Goal: Task Accomplishment & Management: Use online tool/utility

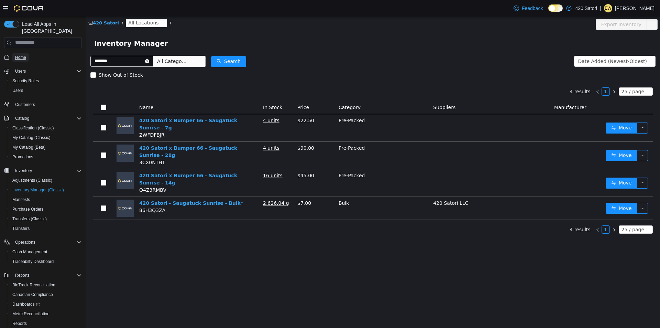
click at [22, 55] on span "Home" at bounding box center [20, 58] width 11 height 6
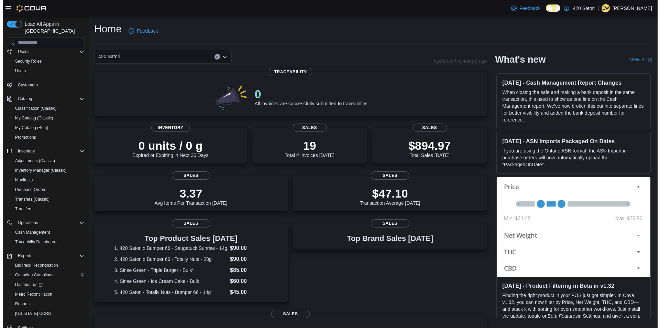
scroll to position [29, 0]
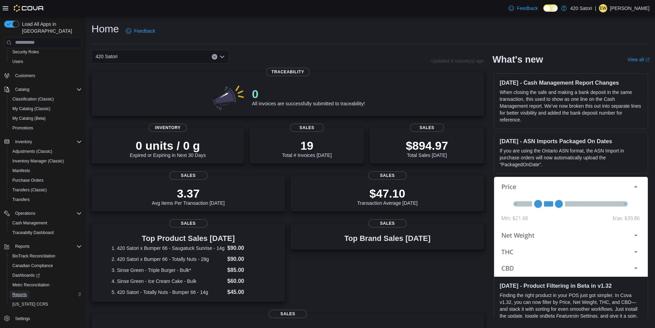
click at [24, 292] on span "Reports" at bounding box center [19, 295] width 14 height 6
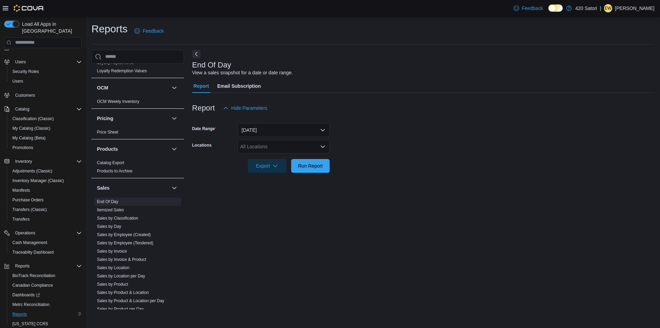
scroll to position [378, 0]
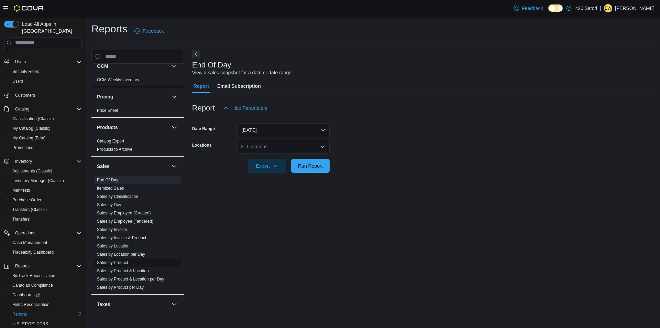
click at [123, 261] on link "Sales by Product" at bounding box center [112, 262] width 31 height 5
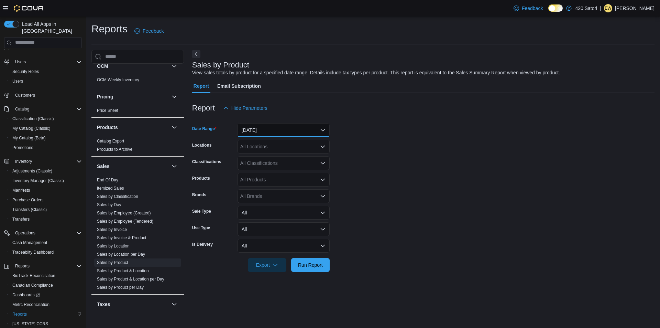
click at [282, 131] on button "Yesterday" at bounding box center [284, 130] width 92 height 14
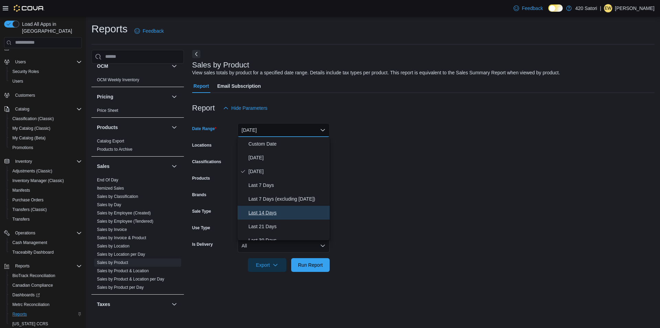
click at [266, 209] on span "Last 14 Days" at bounding box center [288, 212] width 78 height 8
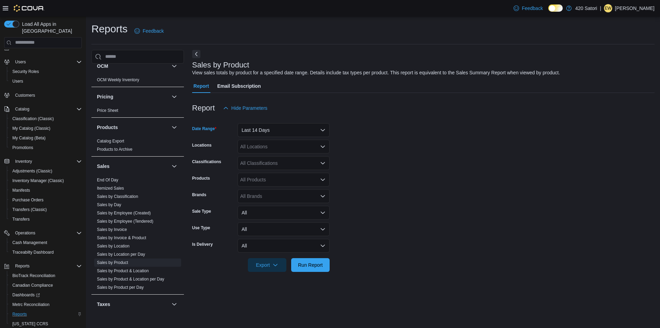
click at [295, 148] on div "All Locations" at bounding box center [284, 147] width 92 height 14
click at [290, 166] on div "420 Satori" at bounding box center [284, 168] width 84 height 7
click at [416, 161] on form "Date Range Last 14 Days Locations 420 Satori Combo box. Selected. 420 Satori. P…" at bounding box center [423, 193] width 463 height 157
click at [310, 164] on div "All Classifications" at bounding box center [284, 163] width 92 height 14
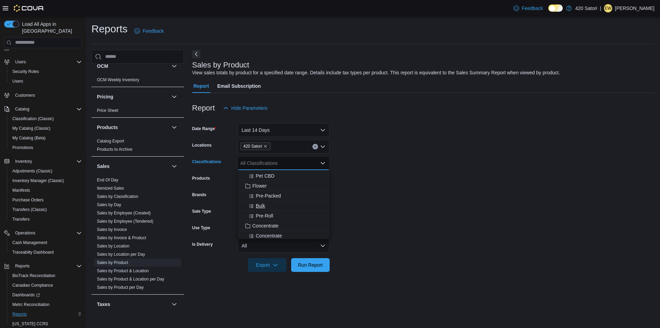
scroll to position [103, 0]
click at [260, 220] on span "Bulk" at bounding box center [260, 221] width 9 height 7
click at [453, 188] on form "Date Range Last 14 Days Locations 420 Satori Classifications Bulk Combo box. Se…" at bounding box center [423, 193] width 463 height 157
click at [318, 179] on div "All Products" at bounding box center [284, 180] width 92 height 14
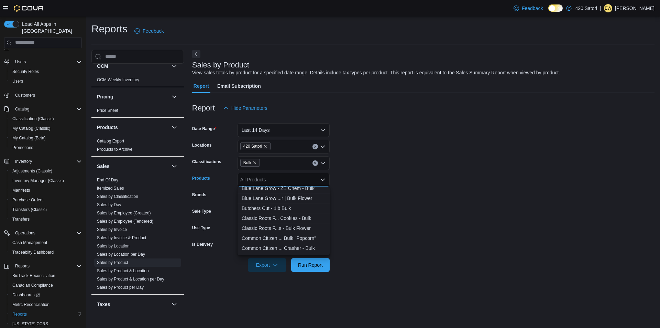
scroll to position [172, 0]
click at [279, 179] on div "All Products" at bounding box center [284, 180] width 92 height 14
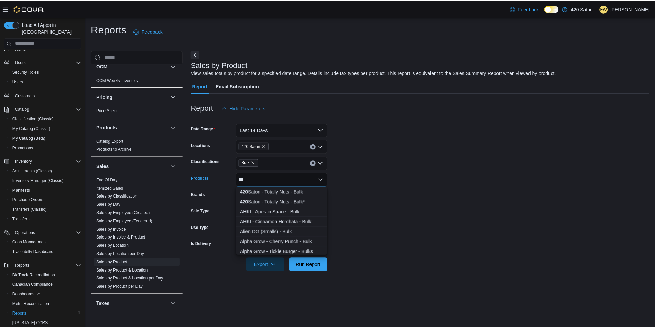
scroll to position [0, 0]
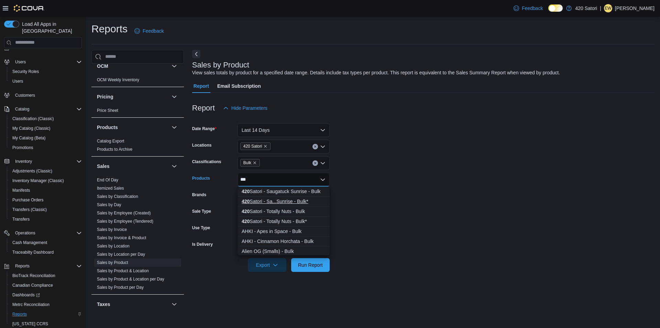
type input "***"
click at [290, 201] on div "420 Satori - Sa...Sunrise - Bulk*" at bounding box center [284, 201] width 84 height 7
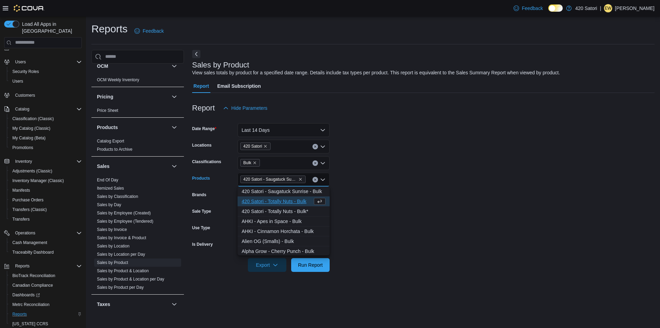
click at [381, 194] on form "Date Range Last 14 Days Locations 420 Satori Classifications Bulk Products 420 …" at bounding box center [423, 193] width 463 height 157
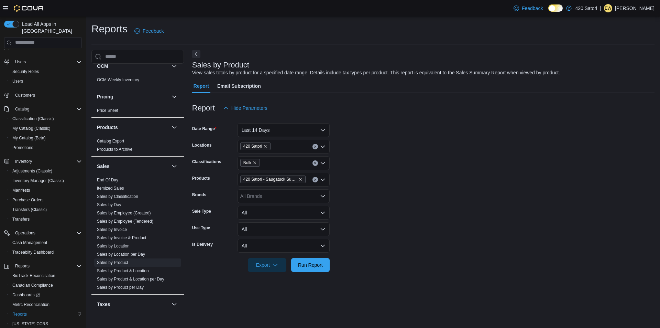
click at [306, 182] on div "420 Satori - Saugatuck Sunrise - Bulk*" at bounding box center [284, 180] width 92 height 14
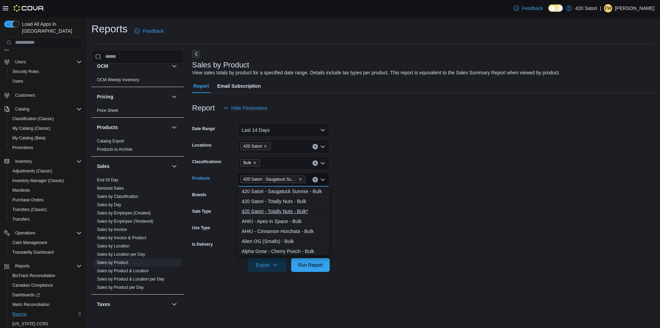
click at [300, 212] on div "4 2 0 S a t o r i - T o t a l l y N u t s - B u l k *" at bounding box center [284, 211] width 84 height 7
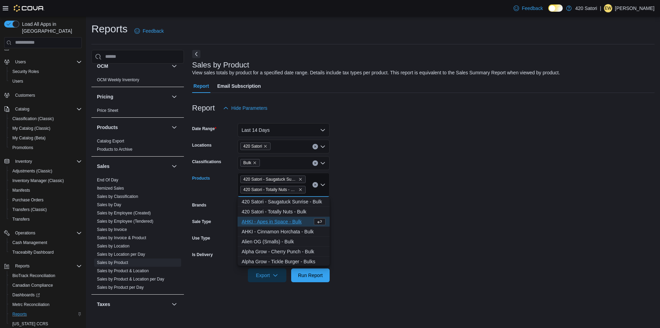
click at [393, 206] on form "Date Range Last 14 Days Locations 420 Satori Classifications Bulk Products 420 …" at bounding box center [423, 198] width 463 height 167
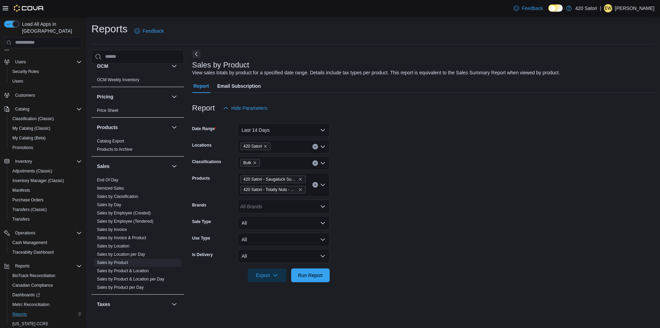
click at [303, 206] on div "All Brands" at bounding box center [284, 206] width 92 height 14
click at [436, 208] on form "Date Range Last 14 Days Locations 420 Satori Classifications Bulk Products 420 …" at bounding box center [423, 198] width 463 height 167
click at [308, 276] on span "Run Report" at bounding box center [310, 274] width 25 height 7
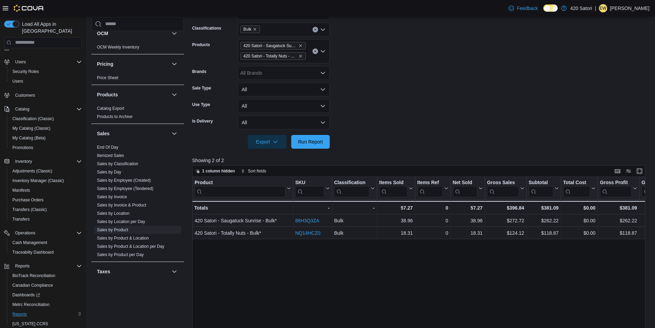
scroll to position [172, 0]
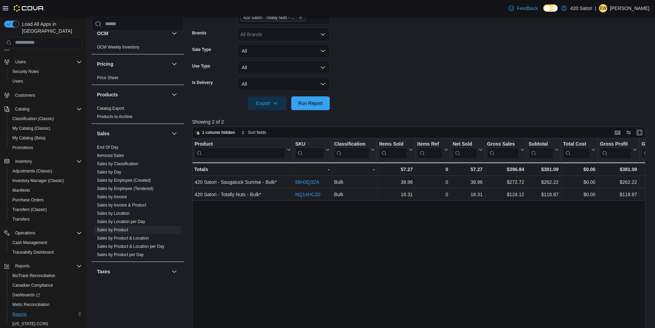
click at [454, 258] on div "Product Click to view column header actions SKU Click to view column header act…" at bounding box center [421, 263] width 458 height 250
click at [424, 229] on div "Product Click to view column header actions SKU Click to view column header act…" at bounding box center [421, 263] width 458 height 250
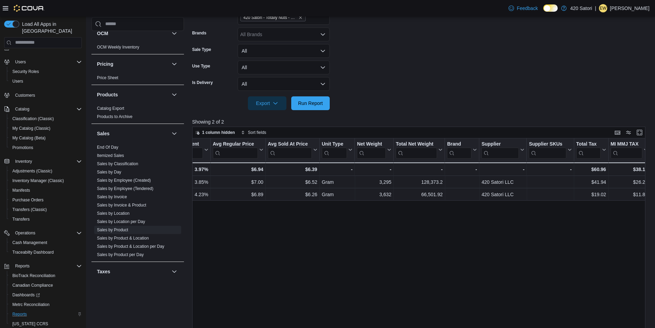
scroll to position [0, 619]
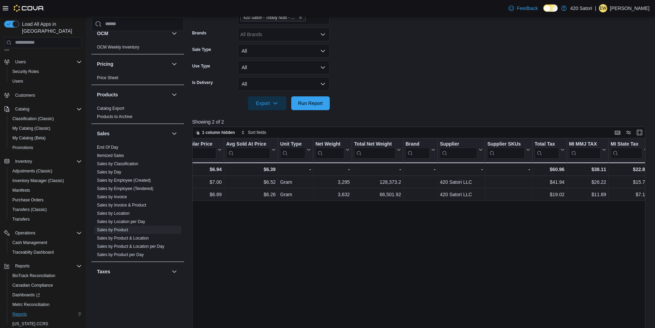
click at [358, 256] on div "Product Click to view column header actions SKU Click to view column header act…" at bounding box center [421, 263] width 458 height 250
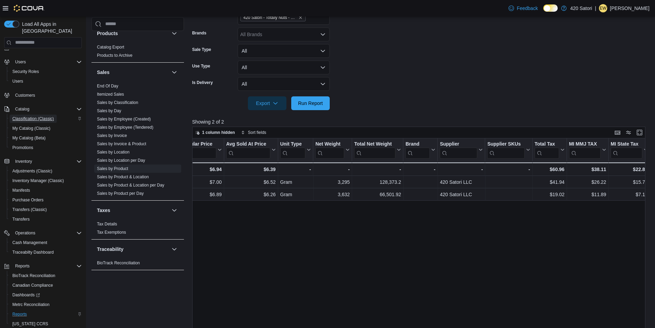
click at [31, 116] on span "Classification (Classic)" at bounding box center [33, 119] width 42 height 6
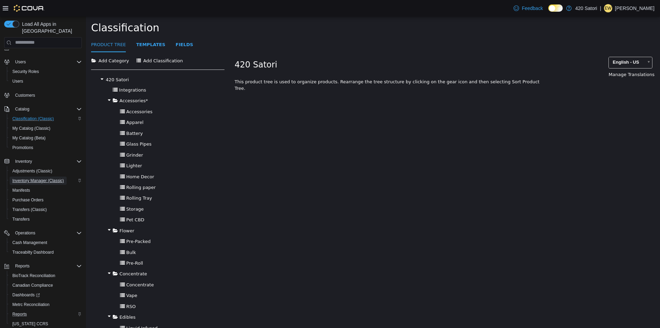
click at [31, 178] on span "Inventory Manager (Classic)" at bounding box center [38, 181] width 52 height 6
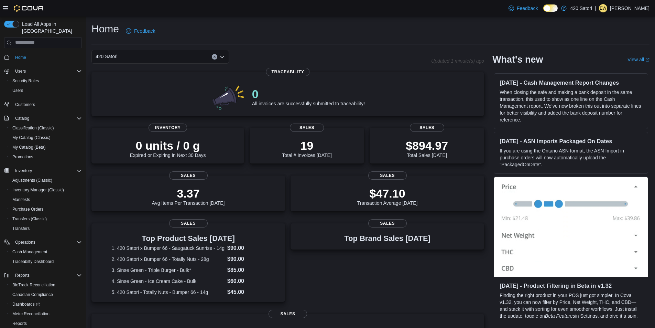
click at [395, 31] on div "Home Feedback" at bounding box center [370, 31] width 558 height 18
